Goal: Transaction & Acquisition: Purchase product/service

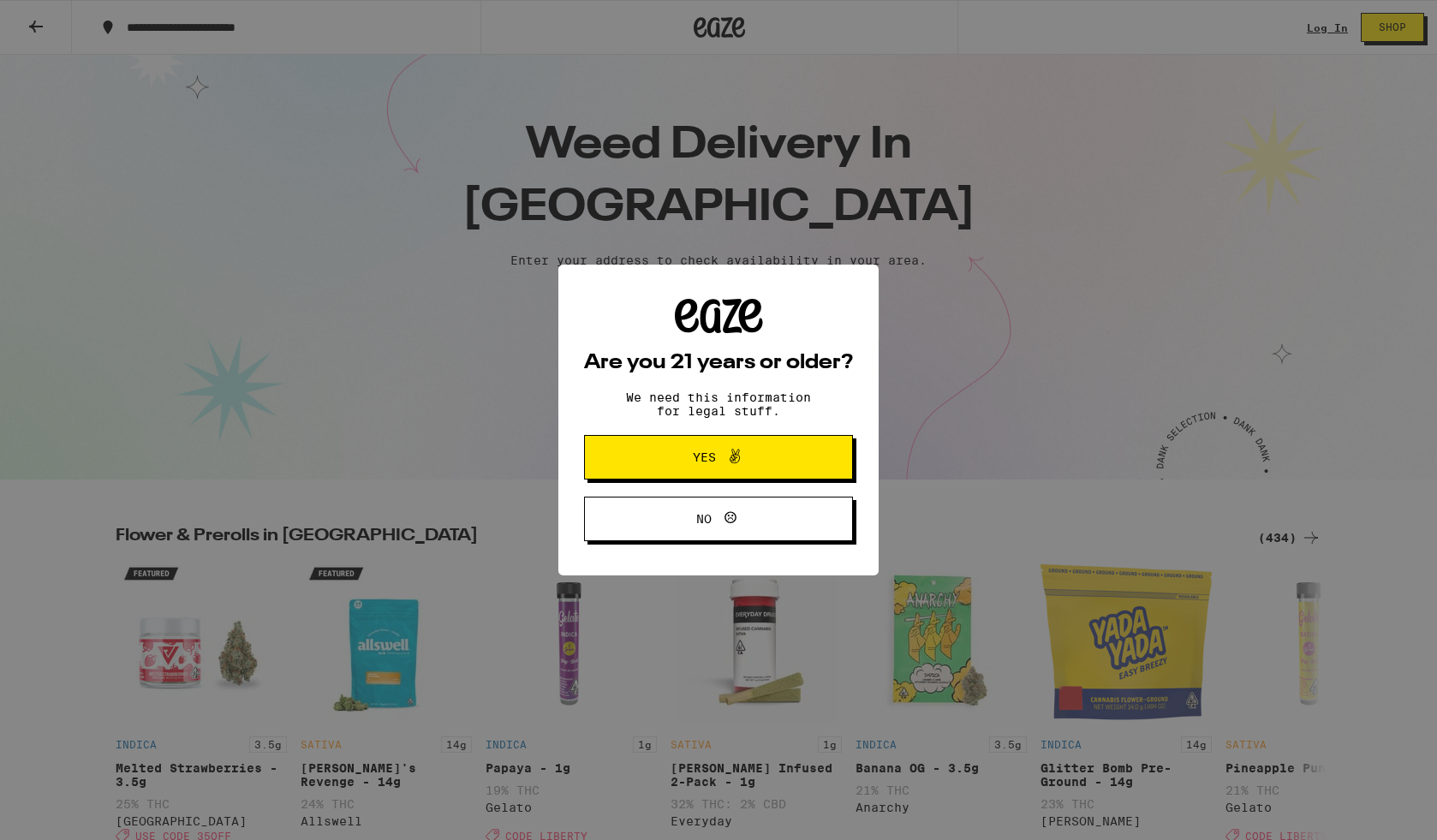
click at [693, 463] on span "Yes" at bounding box center [703, 457] width 23 height 12
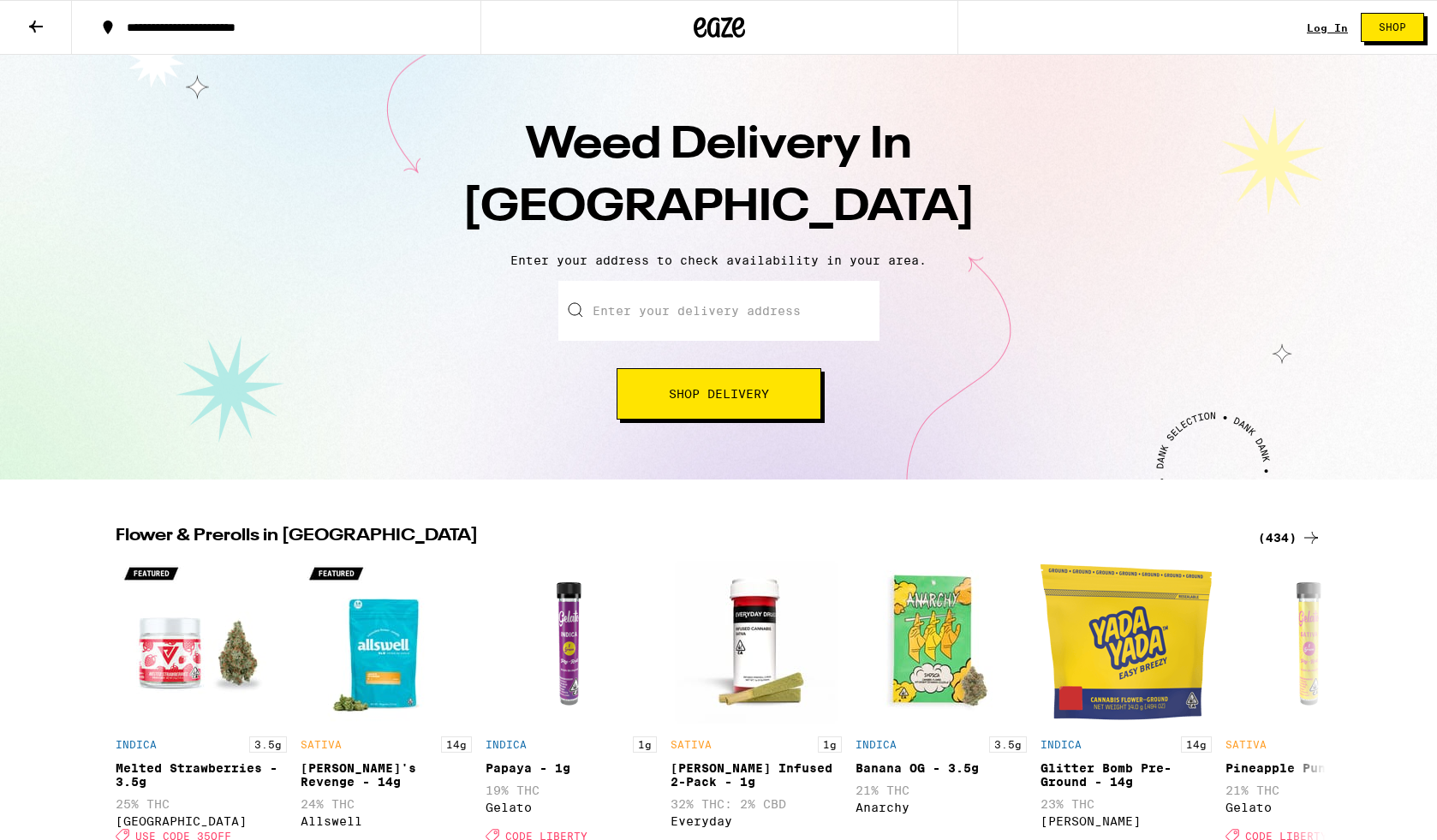
click at [614, 315] on input "Enter your delivery address" at bounding box center [718, 311] width 321 height 60
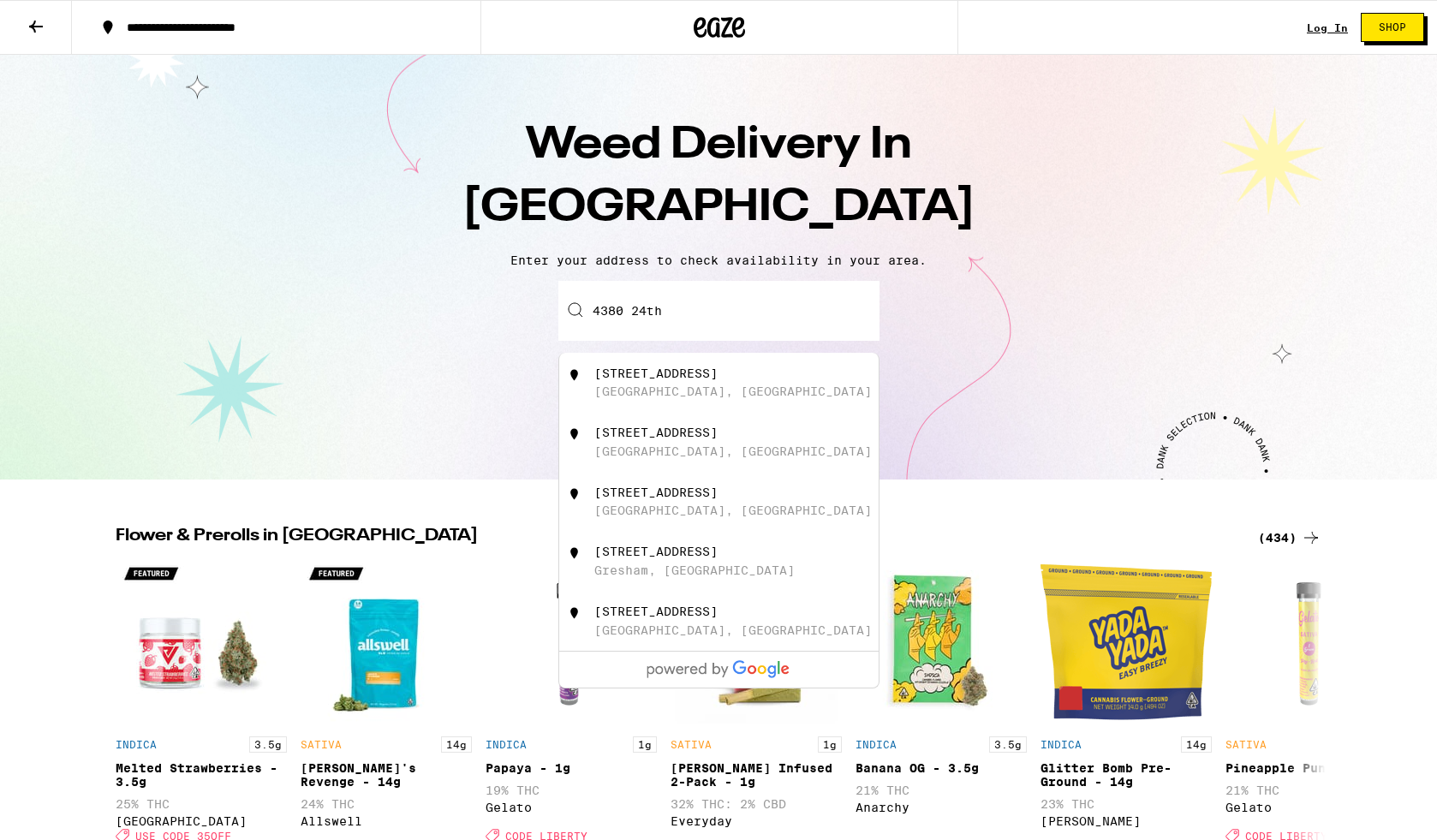
click at [615, 390] on div "[GEOGRAPHIC_DATA], [GEOGRAPHIC_DATA]" at bounding box center [733, 390] width 278 height 14
type input "[STREET_ADDRESS]"
